Goal: Task Accomplishment & Management: Manage account settings

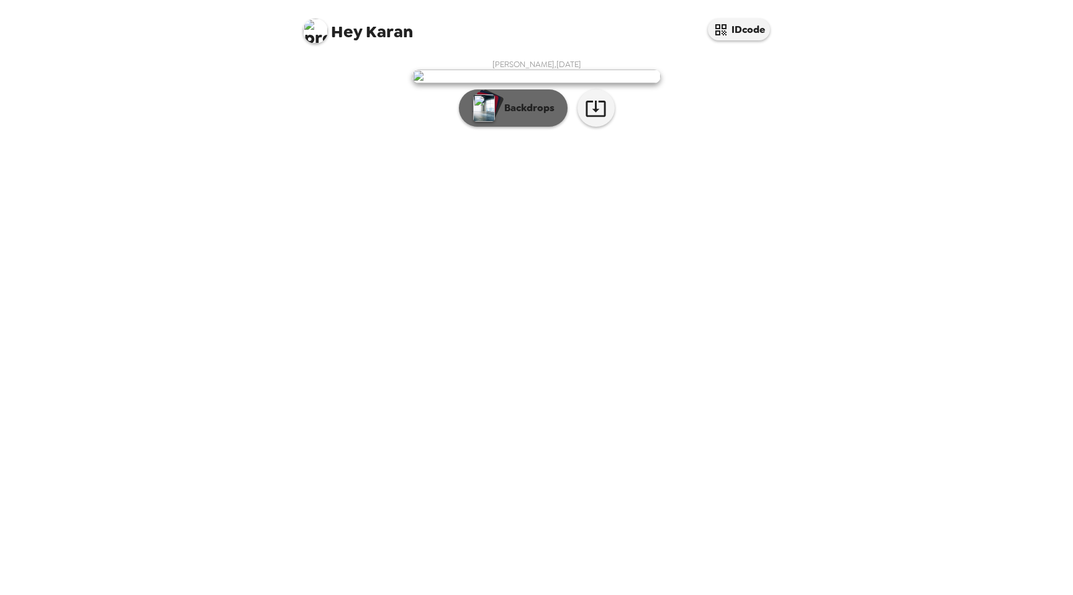
click at [532, 115] on p "Backdrops" at bounding box center [526, 108] width 56 height 15
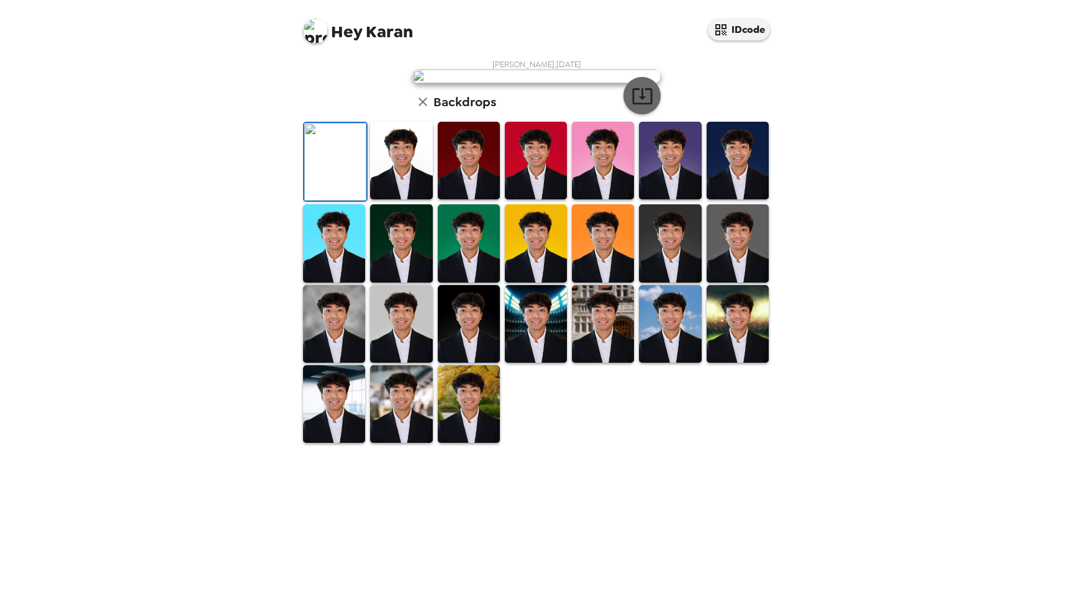
click at [635, 107] on icon "button" at bounding box center [642, 96] width 22 height 22
click at [418, 199] on img at bounding box center [401, 161] width 62 height 78
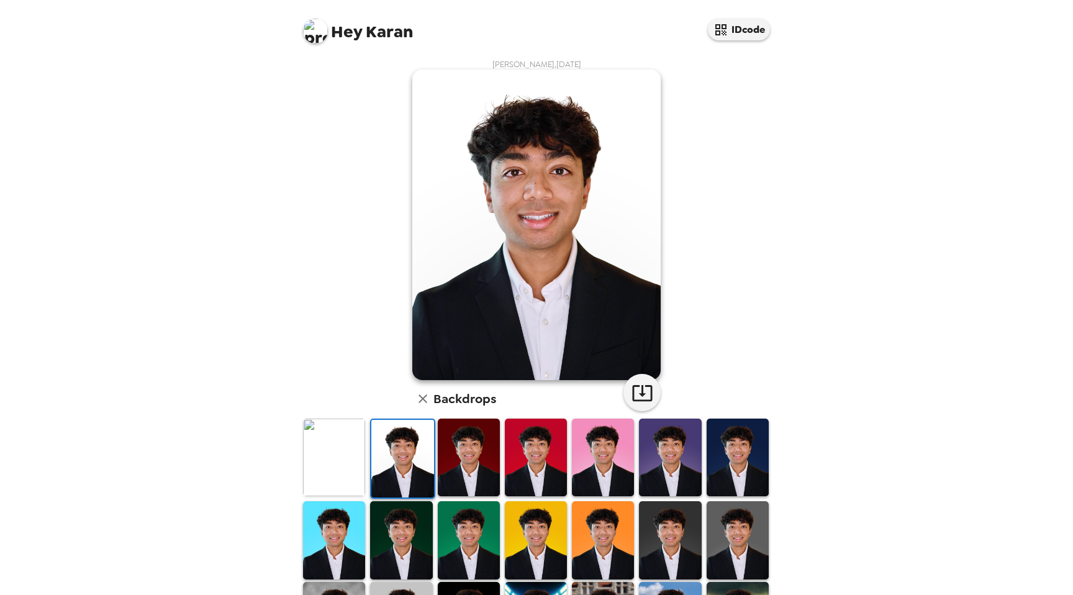
click at [471, 454] on img at bounding box center [469, 457] width 62 height 78
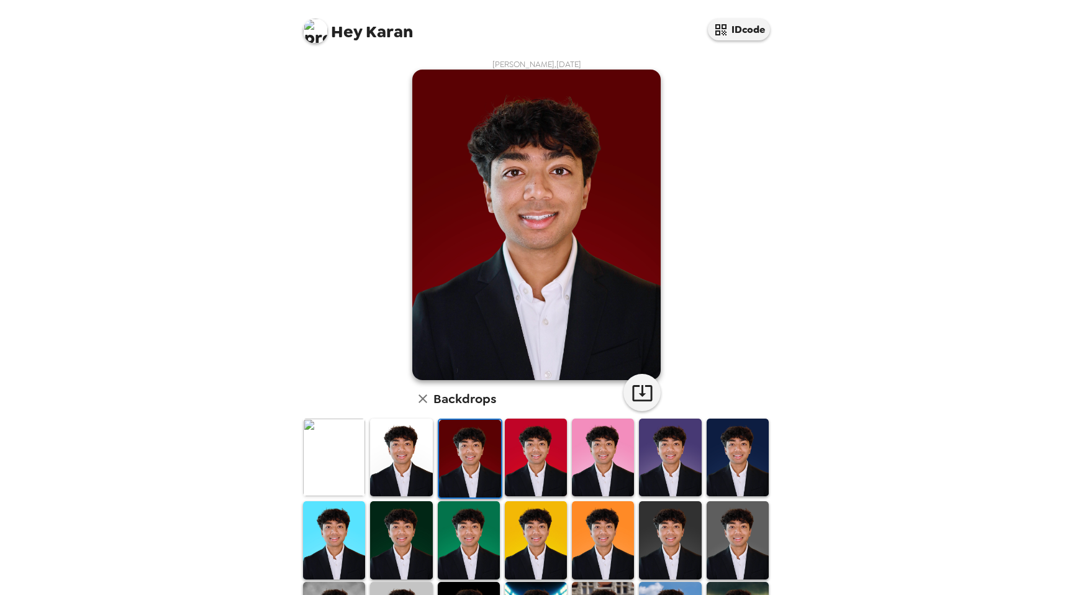
scroll to position [101, 0]
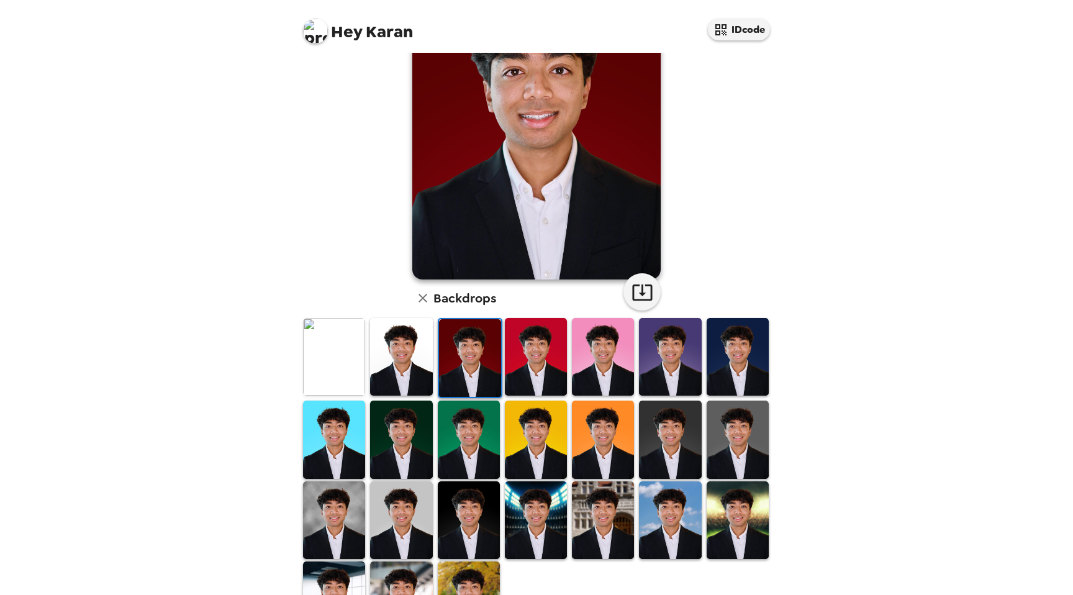
click at [338, 412] on img at bounding box center [334, 439] width 62 height 78
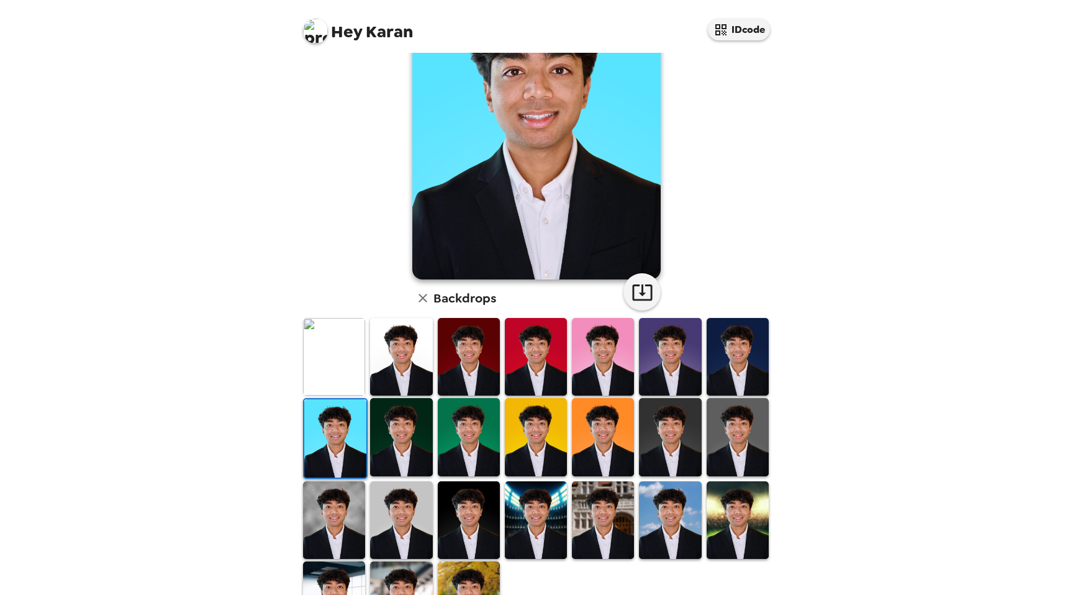
click at [385, 390] on img at bounding box center [401, 357] width 62 height 78
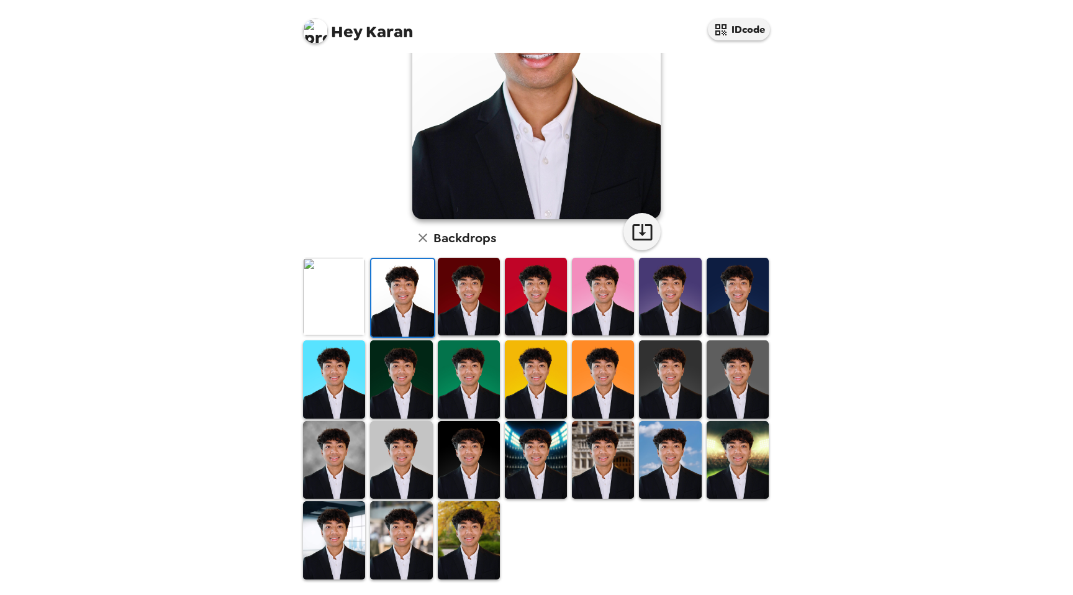
scroll to position [165, 0]
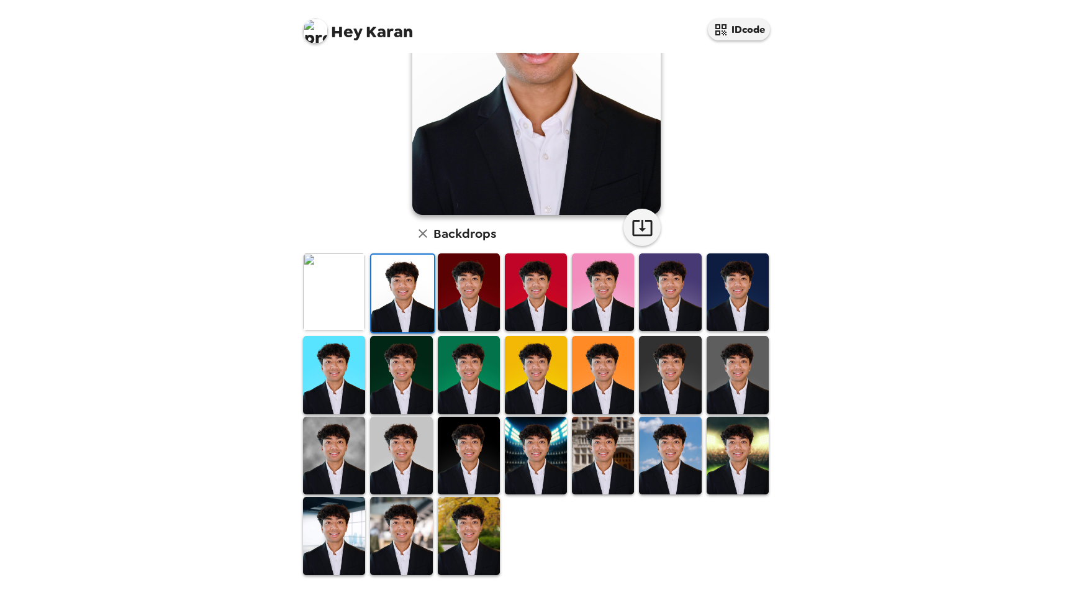
click at [459, 543] on img at bounding box center [469, 536] width 62 height 78
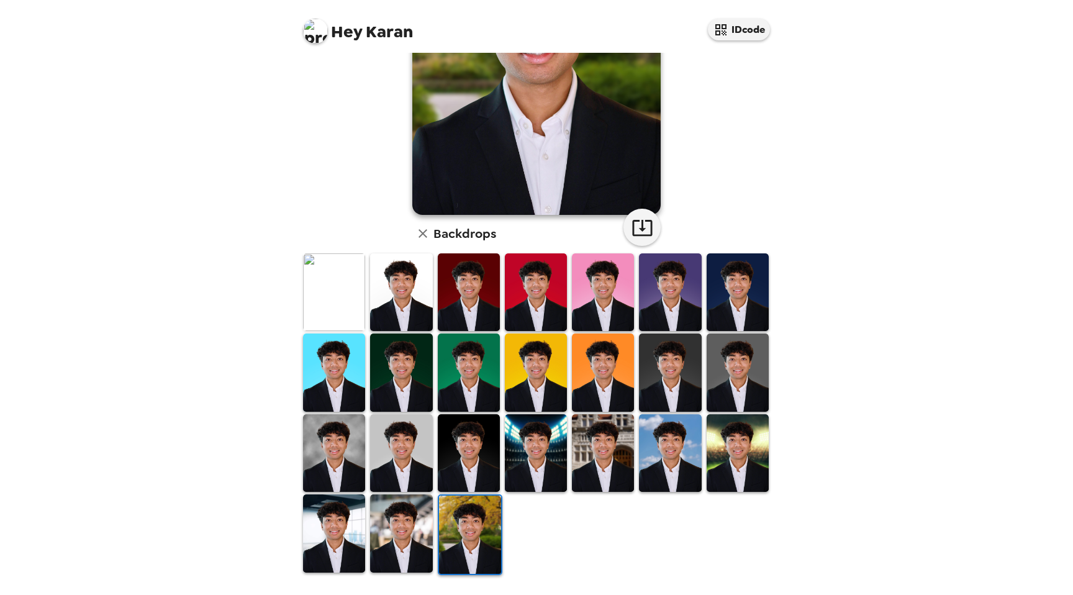
click at [684, 448] on img at bounding box center [670, 453] width 62 height 78
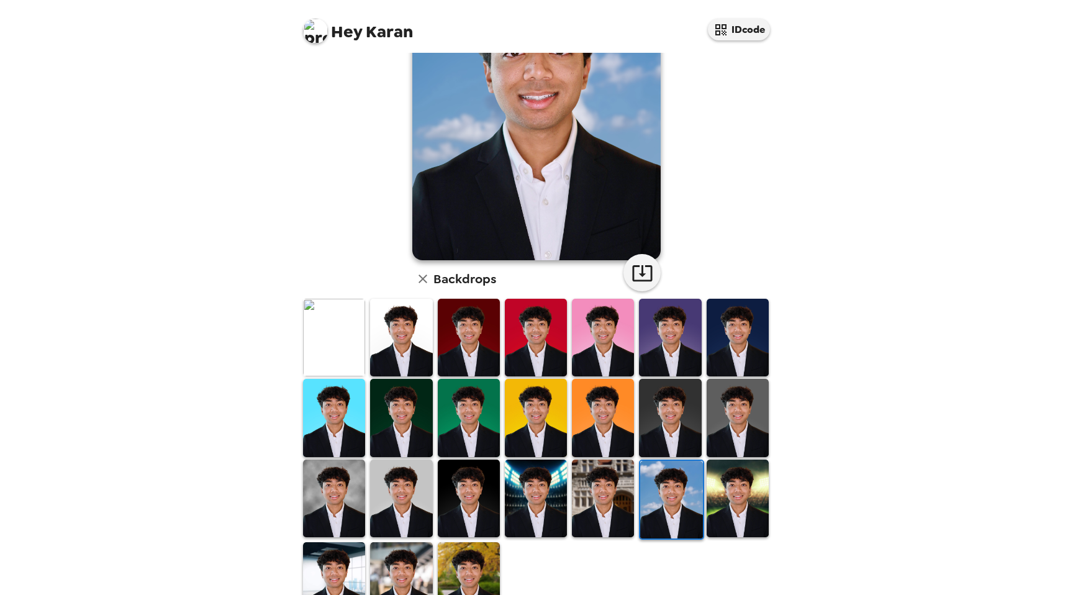
scroll to position [0, 0]
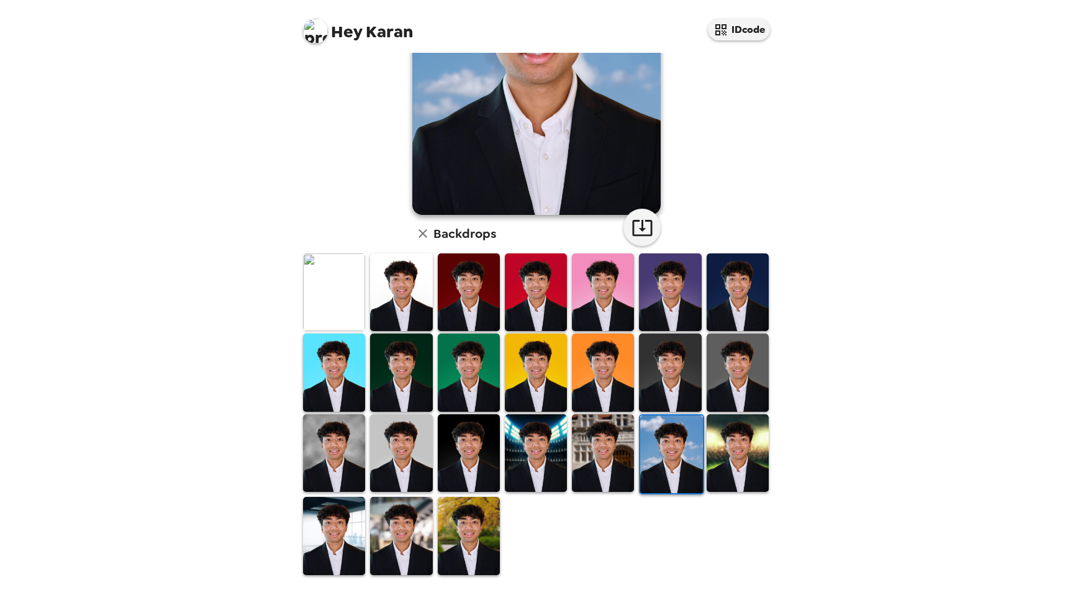
click at [750, 453] on img at bounding box center [737, 453] width 62 height 78
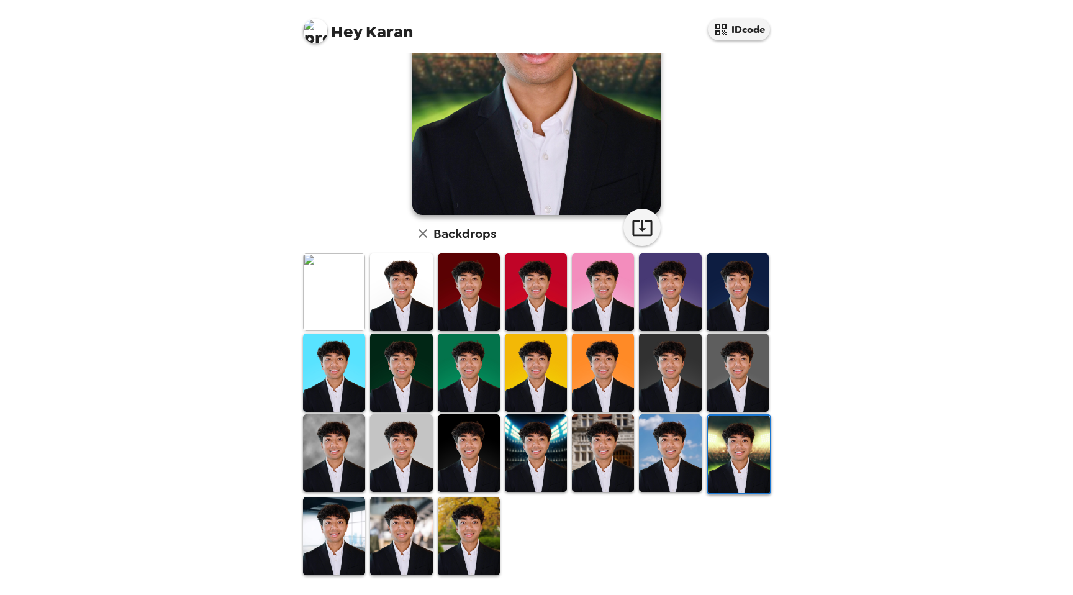
click at [357, 355] on img at bounding box center [334, 372] width 62 height 78
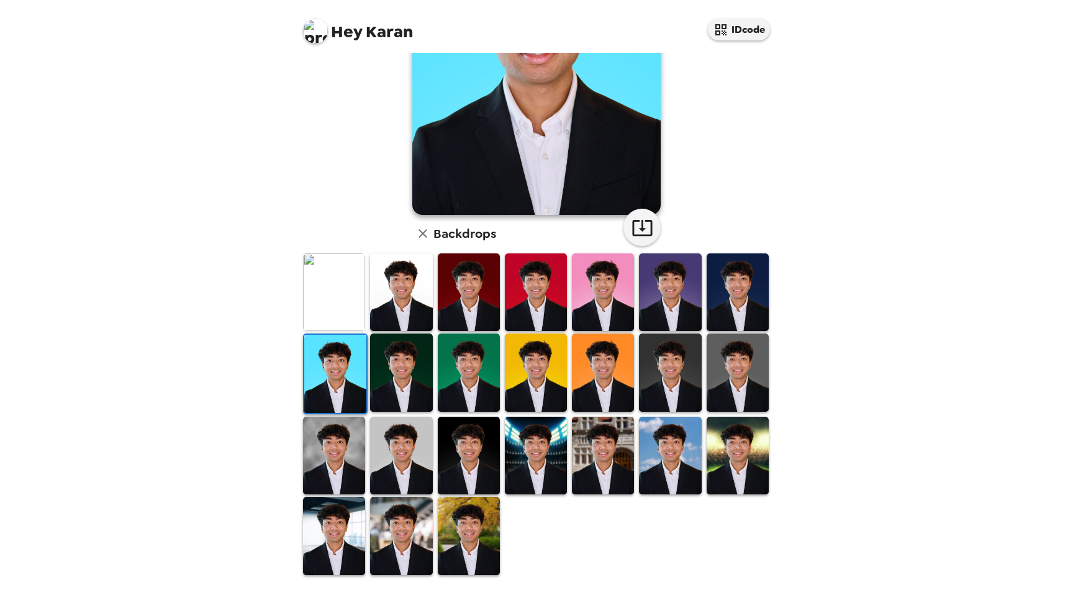
click at [357, 286] on img at bounding box center [334, 292] width 62 height 78
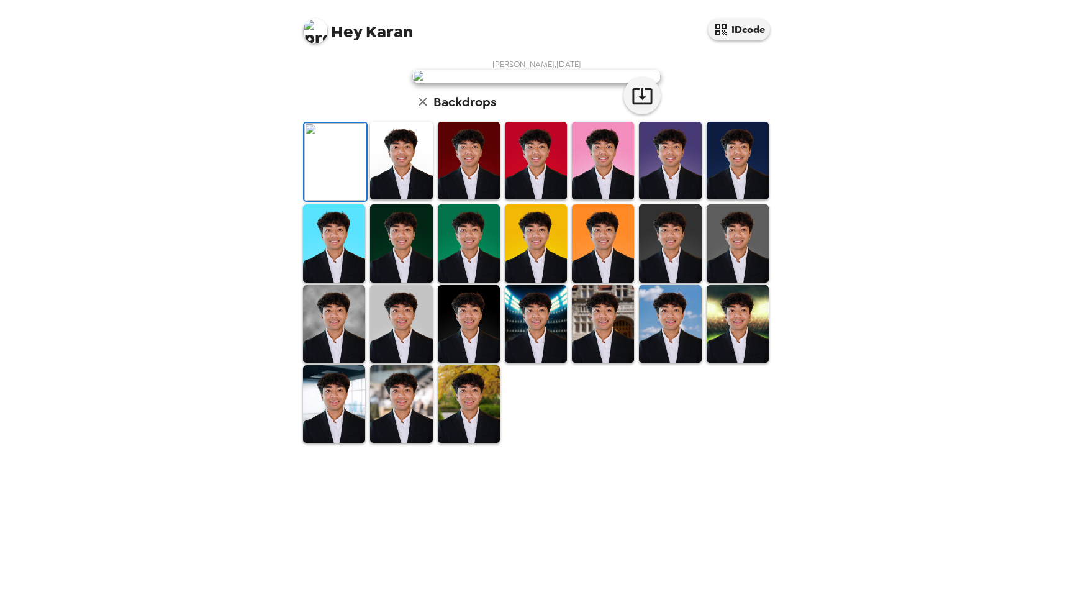
click at [330, 363] on img at bounding box center [334, 324] width 62 height 78
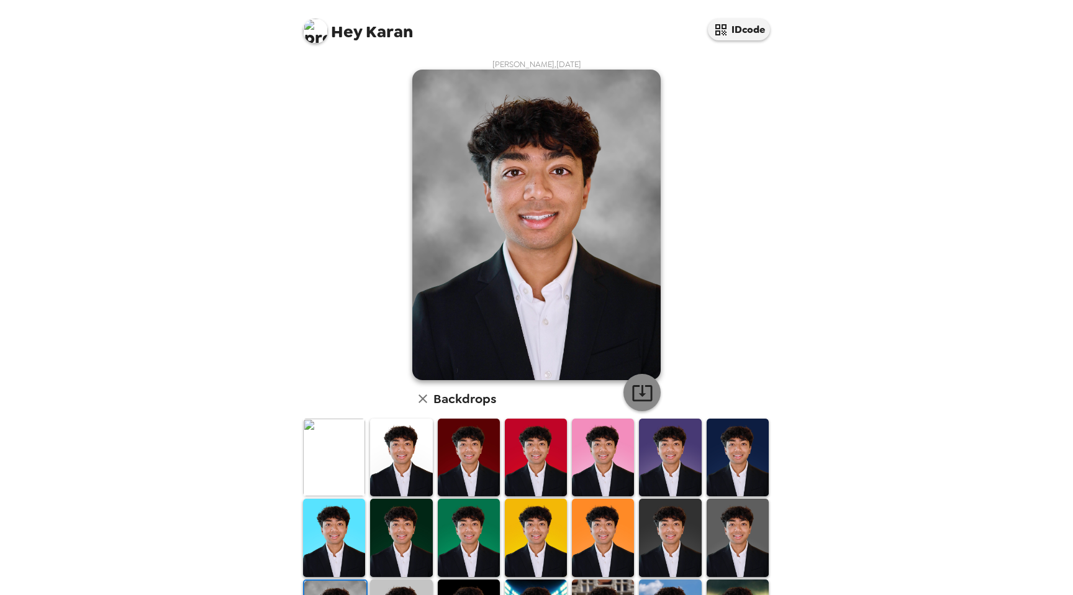
click at [642, 403] on button "button" at bounding box center [641, 392] width 37 height 37
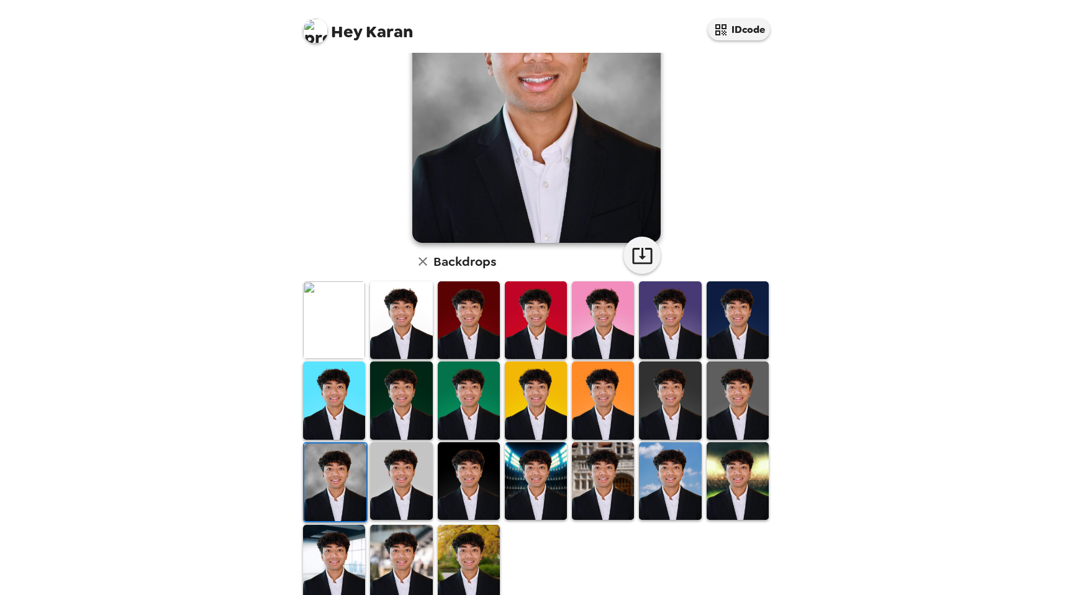
scroll to position [165, 0]
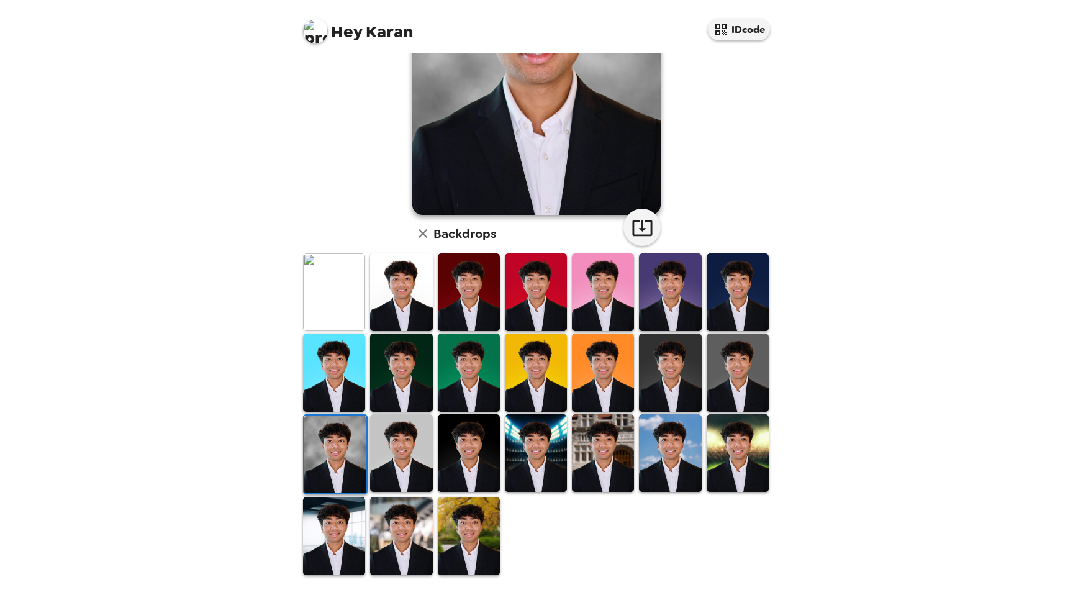
click at [388, 307] on img at bounding box center [401, 292] width 62 height 78
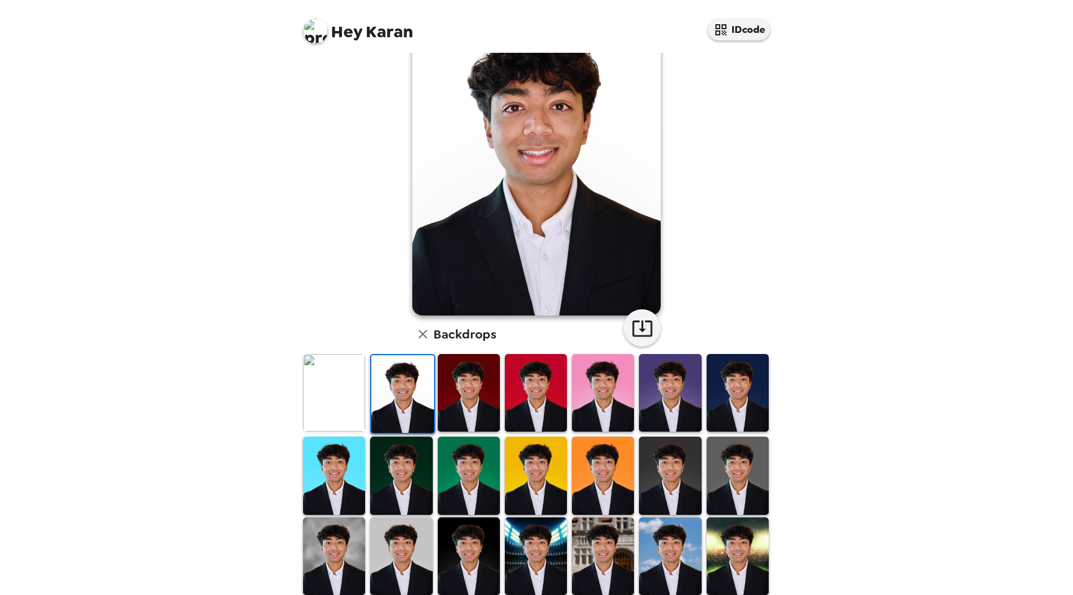
scroll to position [0, 0]
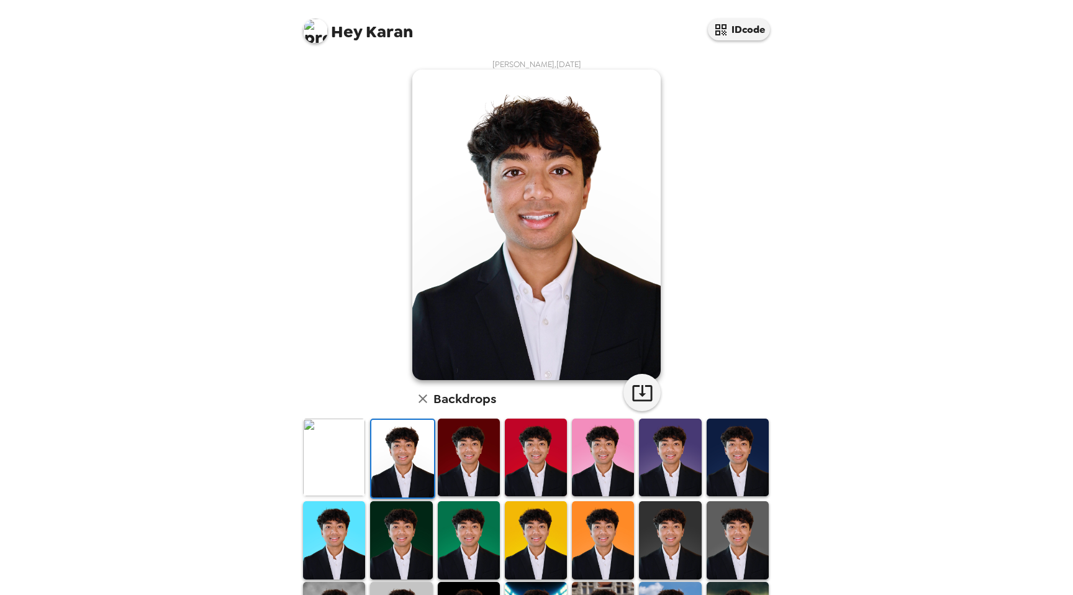
click at [341, 450] on img at bounding box center [334, 457] width 62 height 78
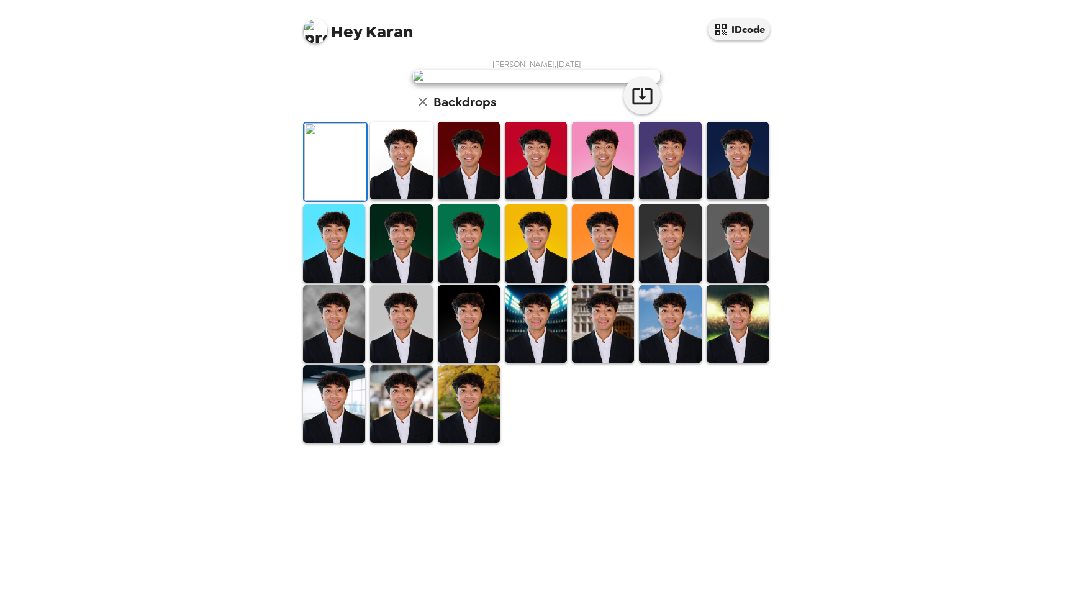
click at [420, 199] on img at bounding box center [401, 161] width 62 height 78
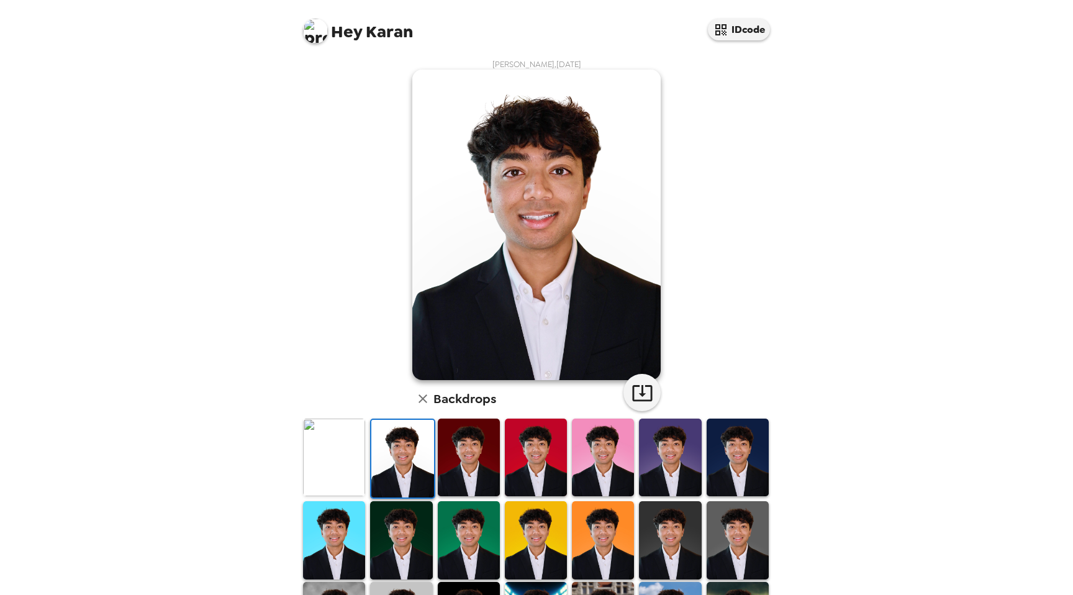
click at [356, 442] on img at bounding box center [334, 457] width 62 height 78
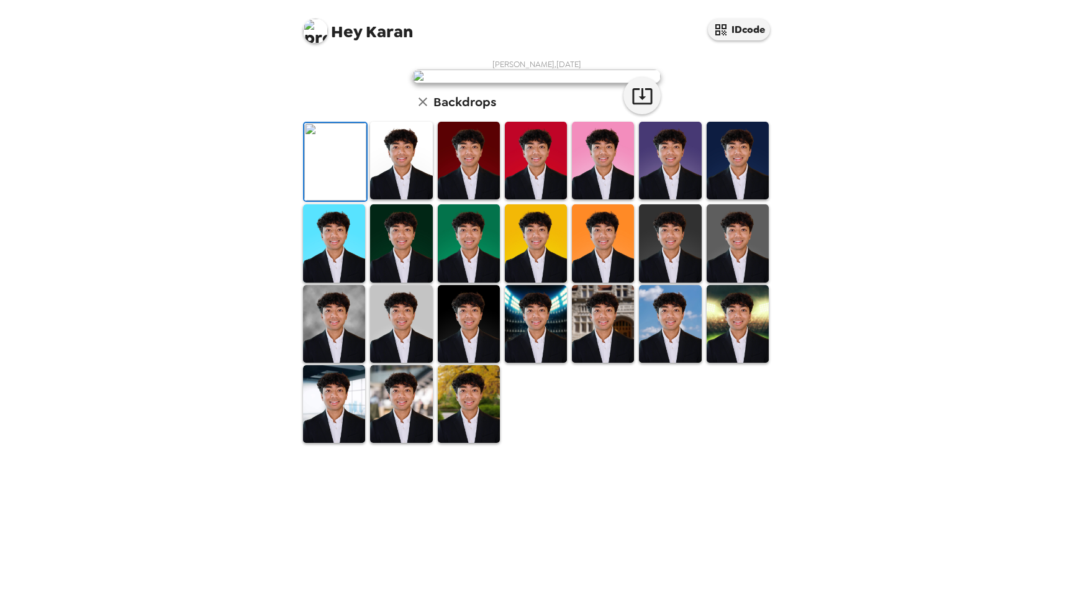
click at [383, 199] on img at bounding box center [401, 161] width 62 height 78
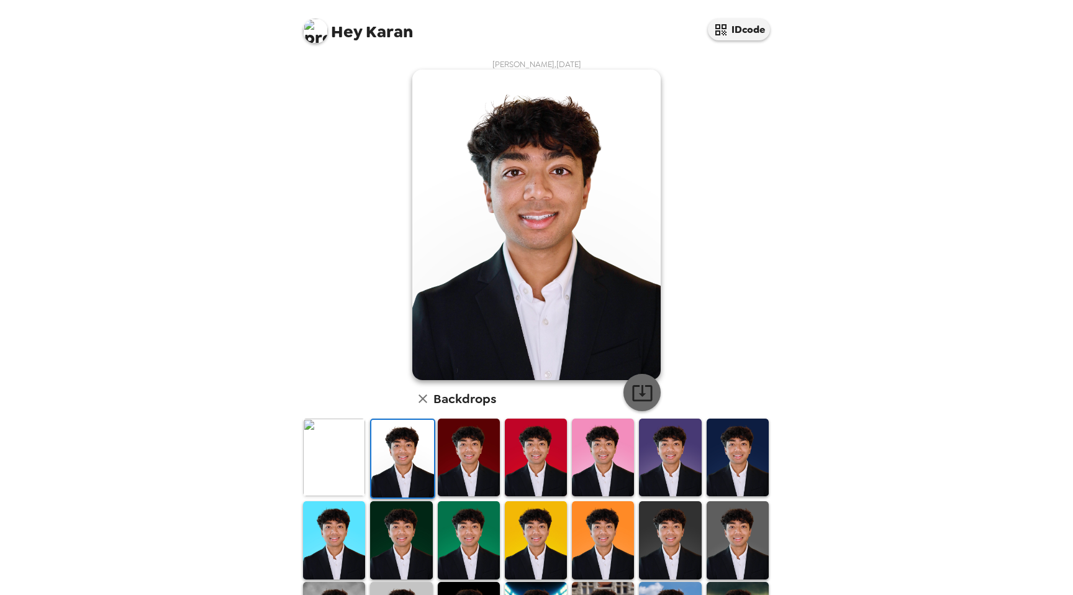
click at [643, 382] on icon "button" at bounding box center [642, 393] width 22 height 22
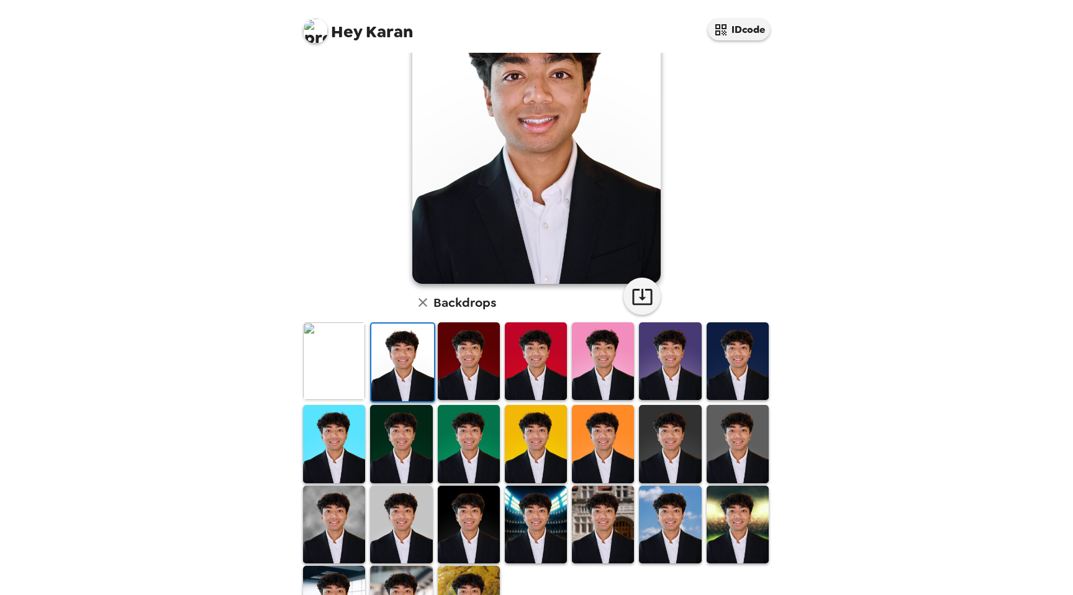
scroll to position [165, 0]
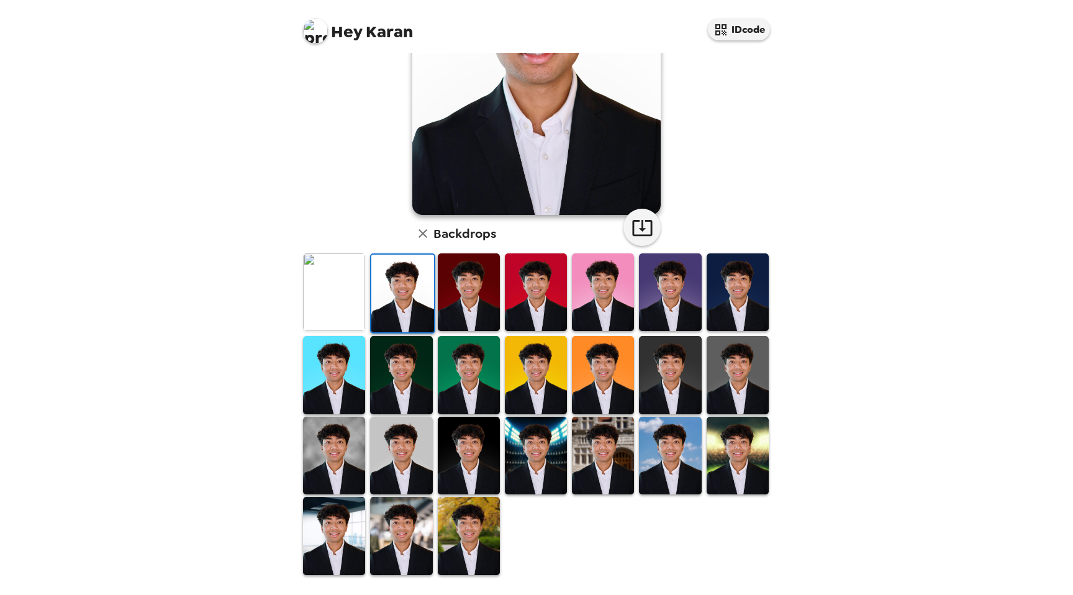
click at [732, 294] on img at bounding box center [737, 292] width 62 height 78
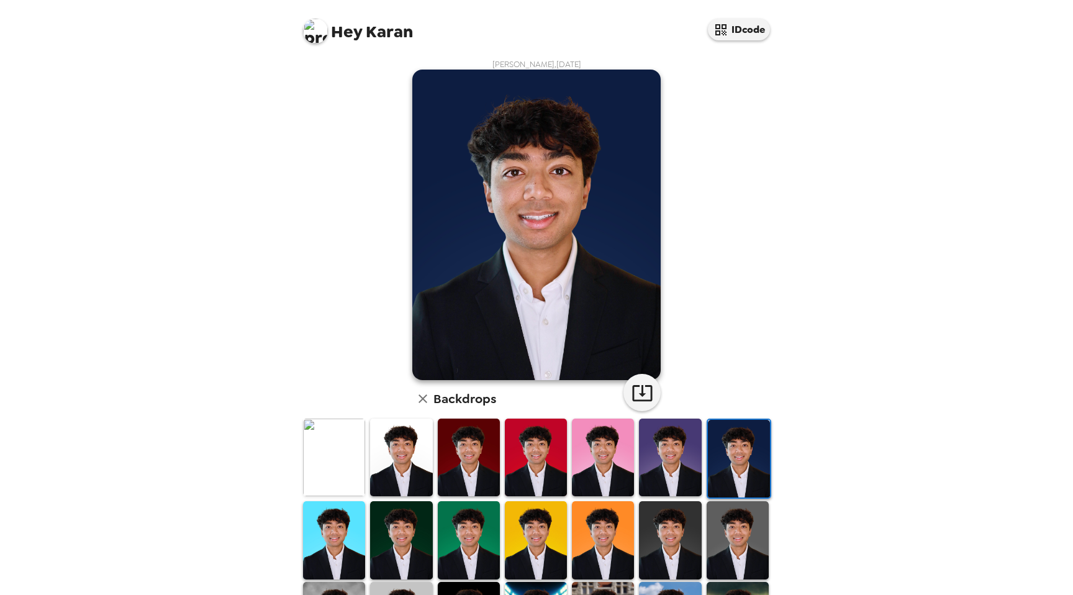
scroll to position [165, 0]
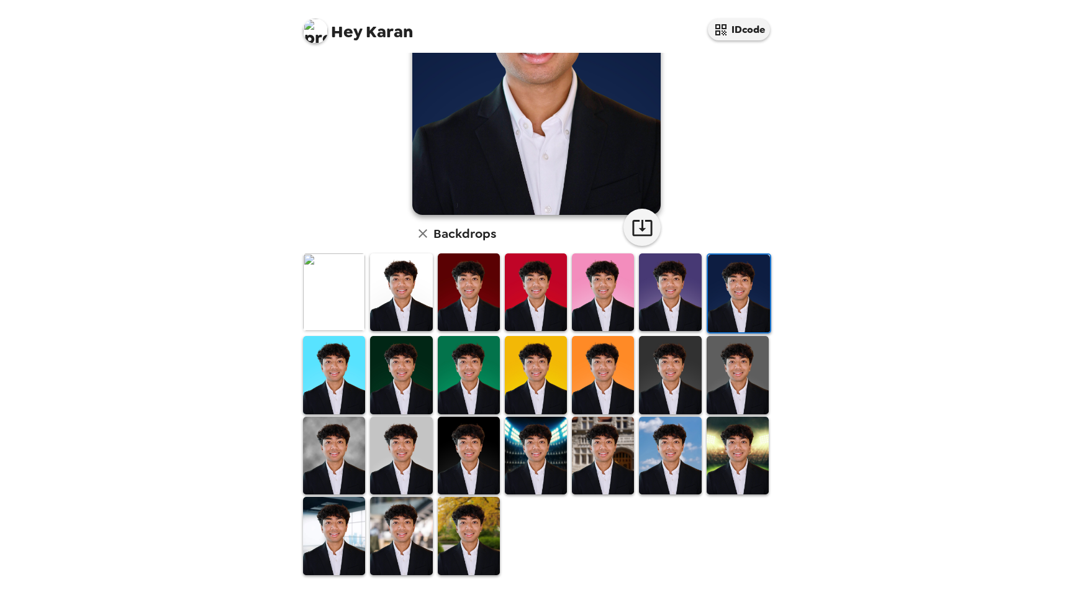
click at [415, 522] on img at bounding box center [401, 536] width 62 height 78
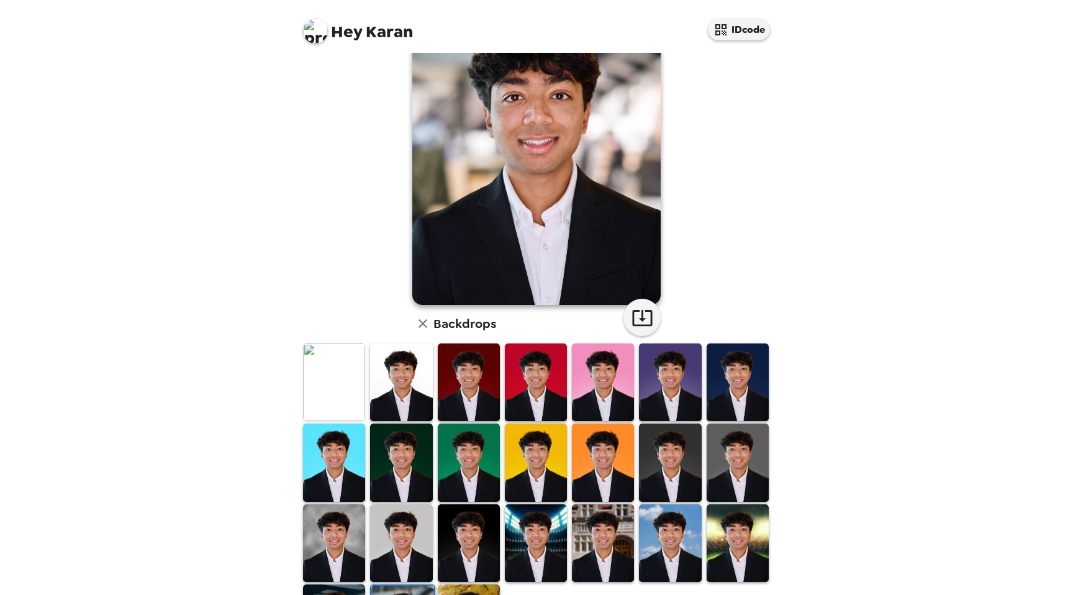
scroll to position [0, 0]
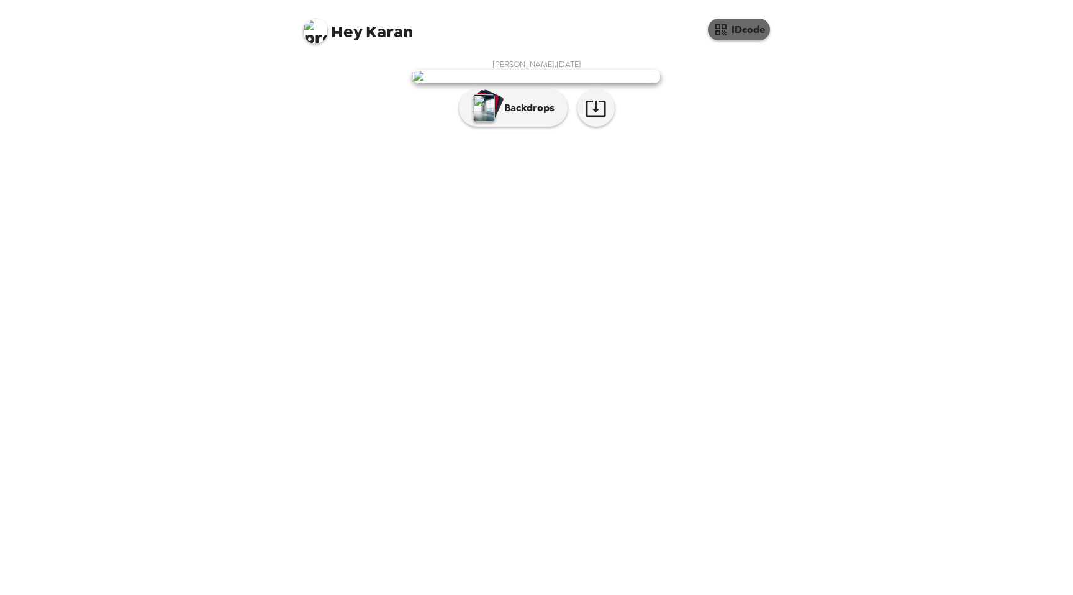
click at [747, 27] on button "IDcode" at bounding box center [739, 30] width 62 height 22
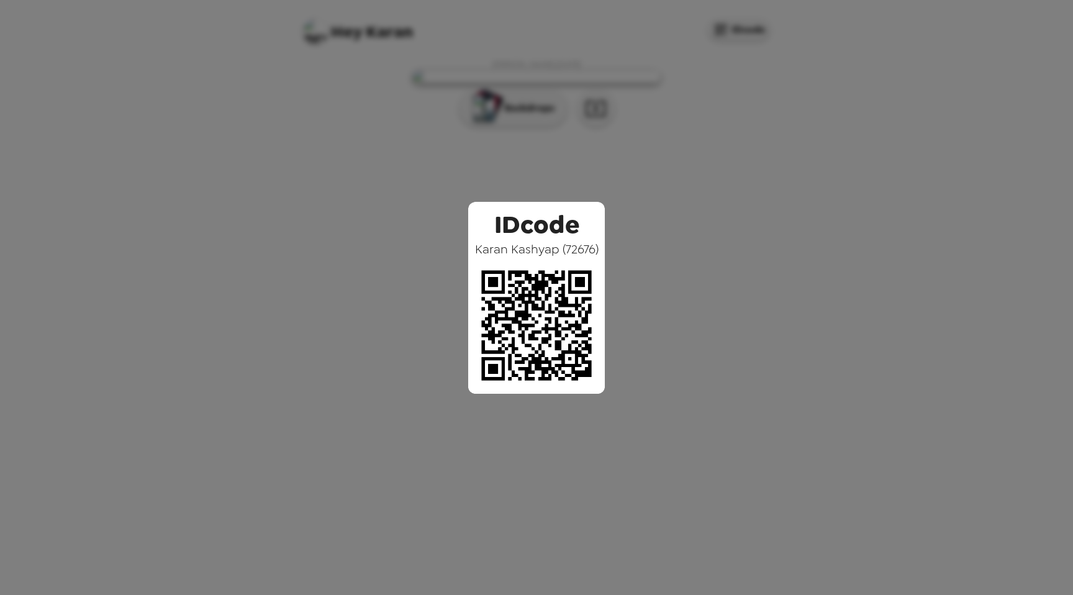
click at [750, 45] on div "IDcode Karan Kashyap ( 72676 )" at bounding box center [536, 297] width 1073 height 595
